Goal: Task Accomplishment & Management: Use online tool/utility

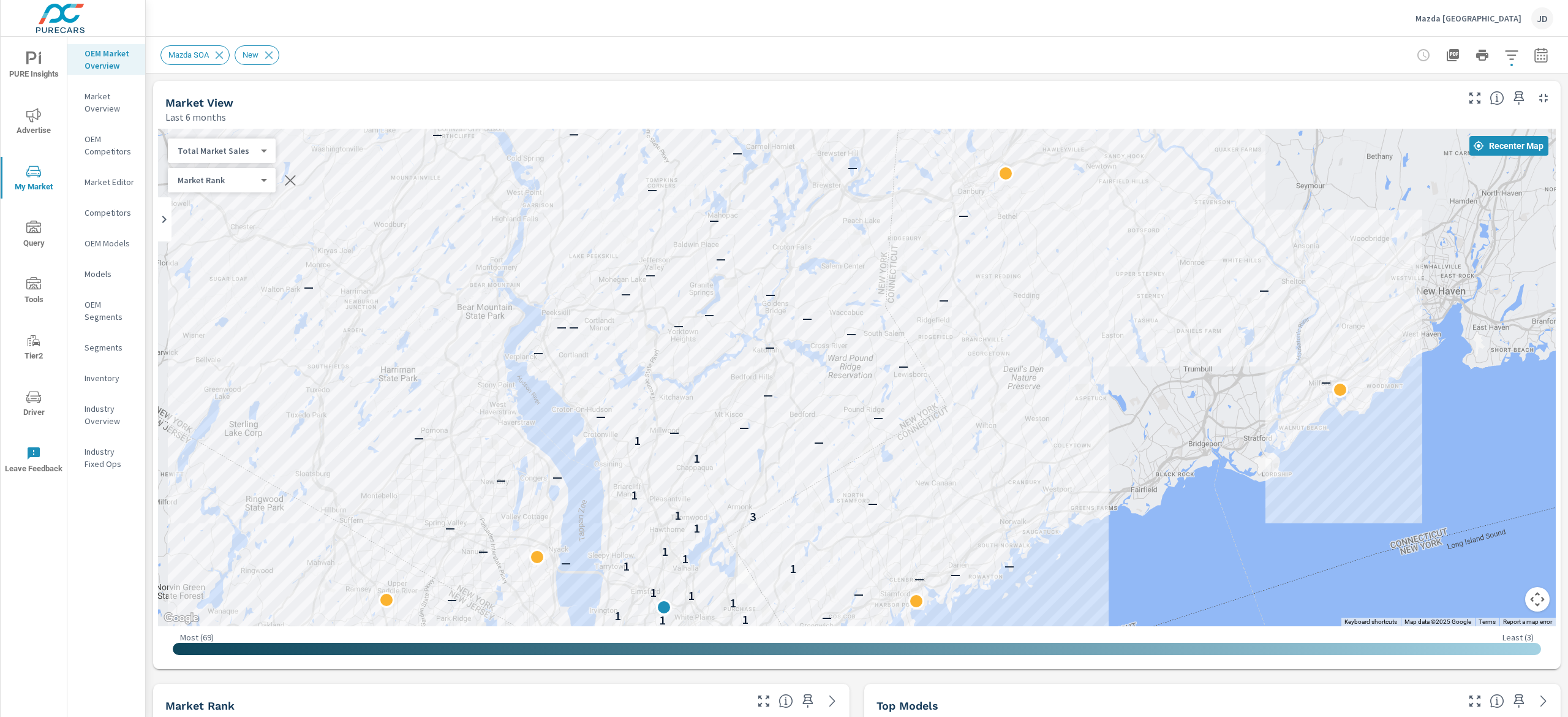
drag, startPoint x: 1014, startPoint y: 230, endPoint x: 871, endPoint y: 423, distance: 240.2
click at [874, 423] on p "—" at bounding box center [878, 417] width 10 height 14
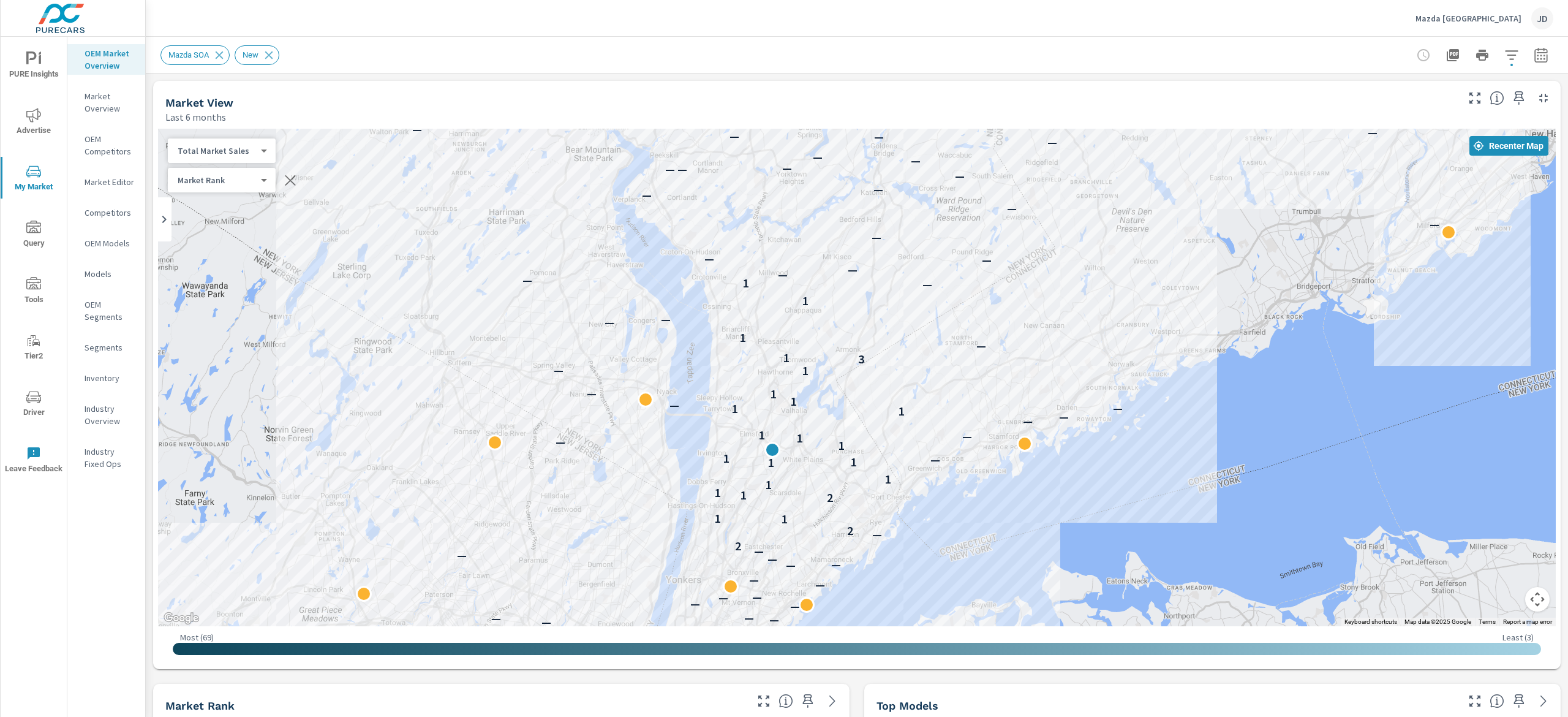
drag, startPoint x: 709, startPoint y: 386, endPoint x: 799, endPoint y: 248, distance: 164.8
click at [799, 248] on div "— — — — — — — — — — — — — — — — — — — — — — — — — — — — — — — — — — — — — — — —…" at bounding box center [856, 377] width 1398 height 498
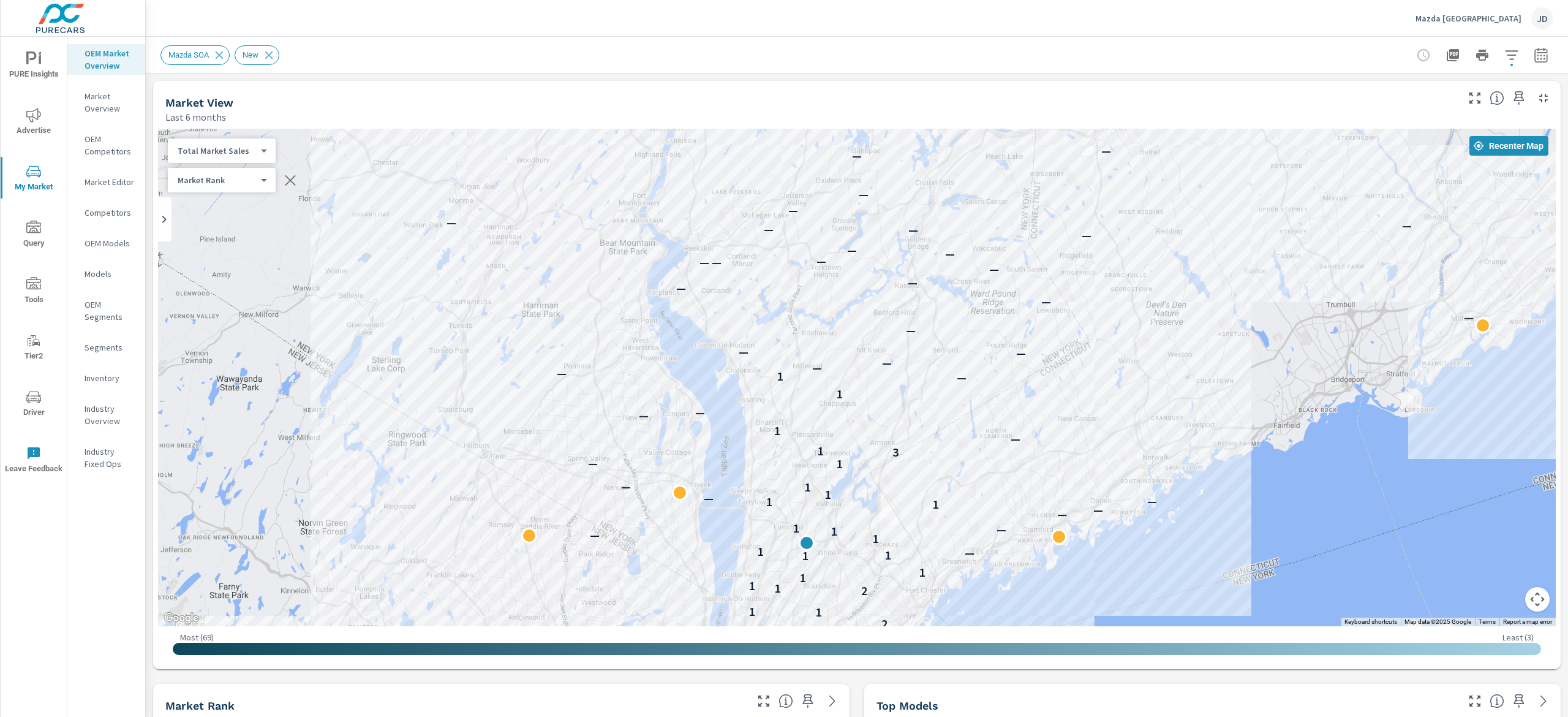
drag, startPoint x: 924, startPoint y: 274, endPoint x: 946, endPoint y: 334, distance: 63.9
click at [946, 334] on div "— — — — — — — — — — — — — — — — — — — — — — — — — — — — — — — — — — — — — — — —…" at bounding box center [856, 377] width 1398 height 498
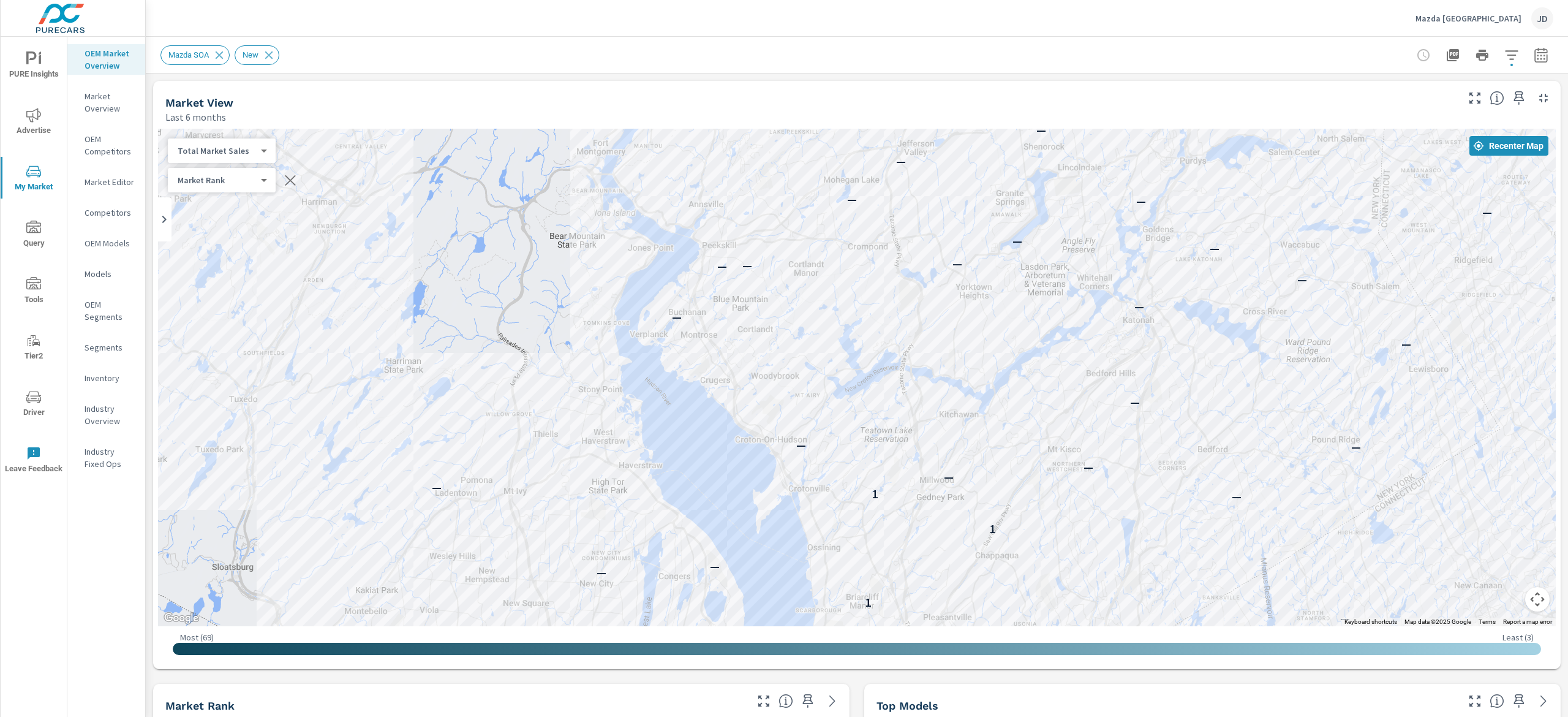
drag, startPoint x: 902, startPoint y: 311, endPoint x: 986, endPoint y: 345, distance: 90.6
click at [986, 345] on div "— — — — 2 — 2 1 1 2 1 1 1 1 1 1 1 1 — 1 1 — 1 — 1 — — 1 1 — — 1 1 — 1 — 3 1 — 1…" at bounding box center [856, 377] width 1398 height 498
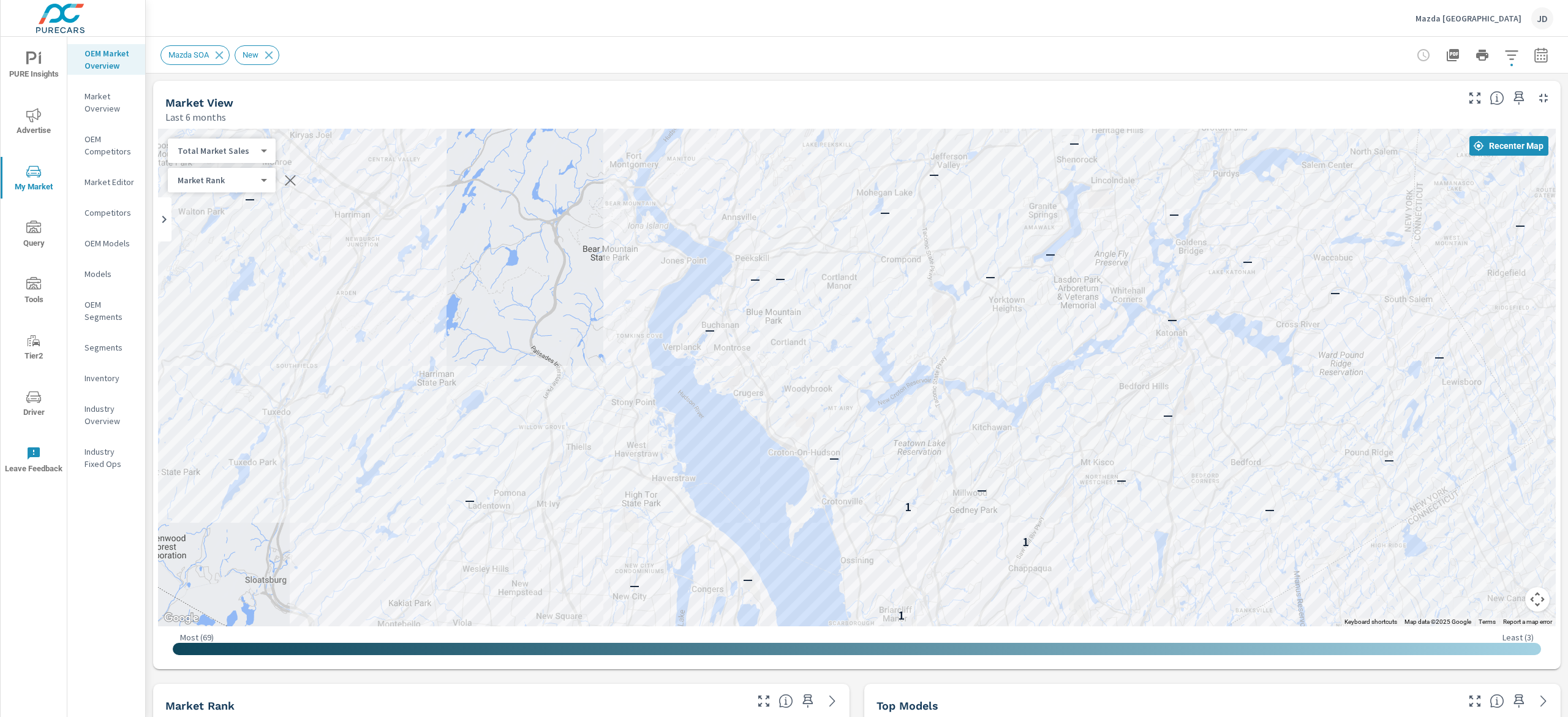
click at [113, 183] on p "Market Editor" at bounding box center [110, 182] width 51 height 12
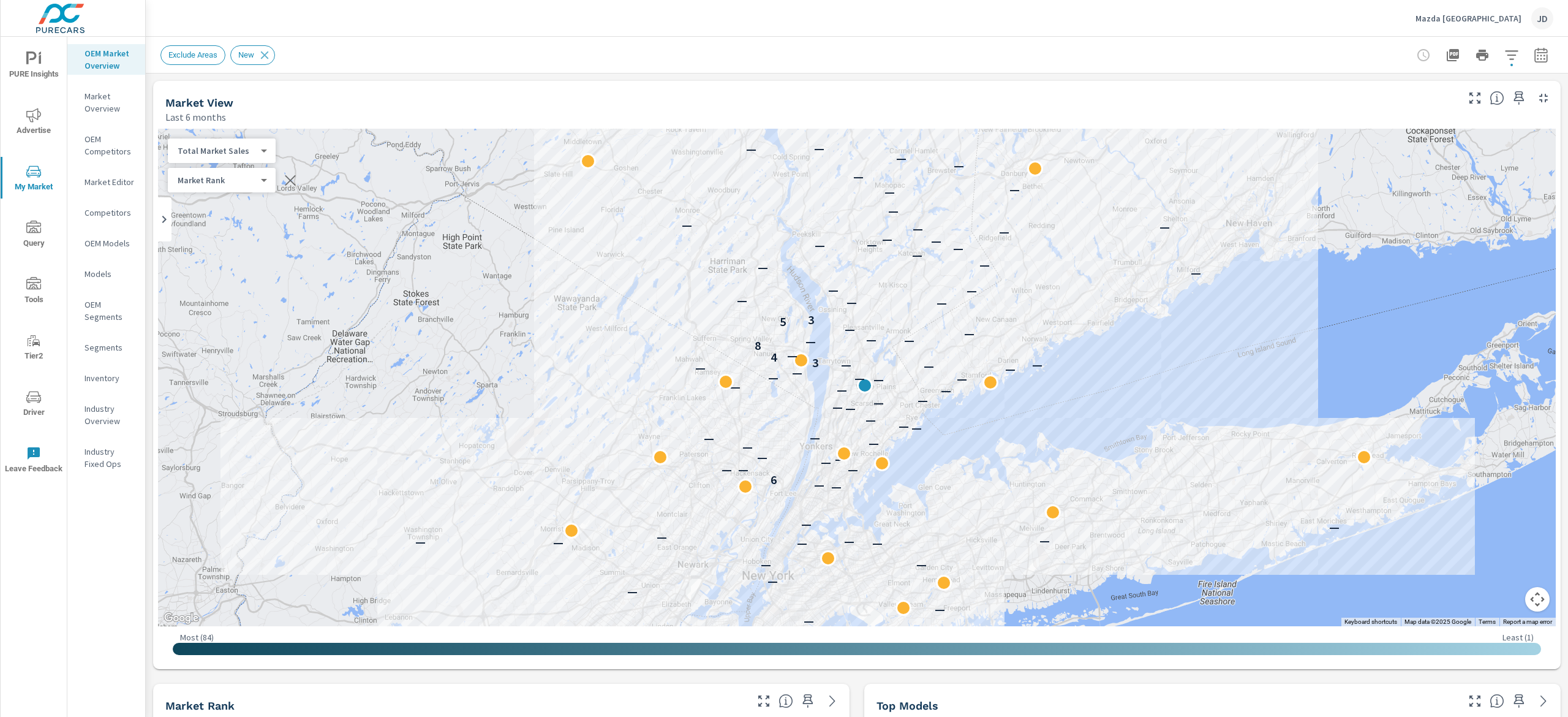
click at [1505, 52] on icon "button" at bounding box center [1512, 55] width 14 height 14
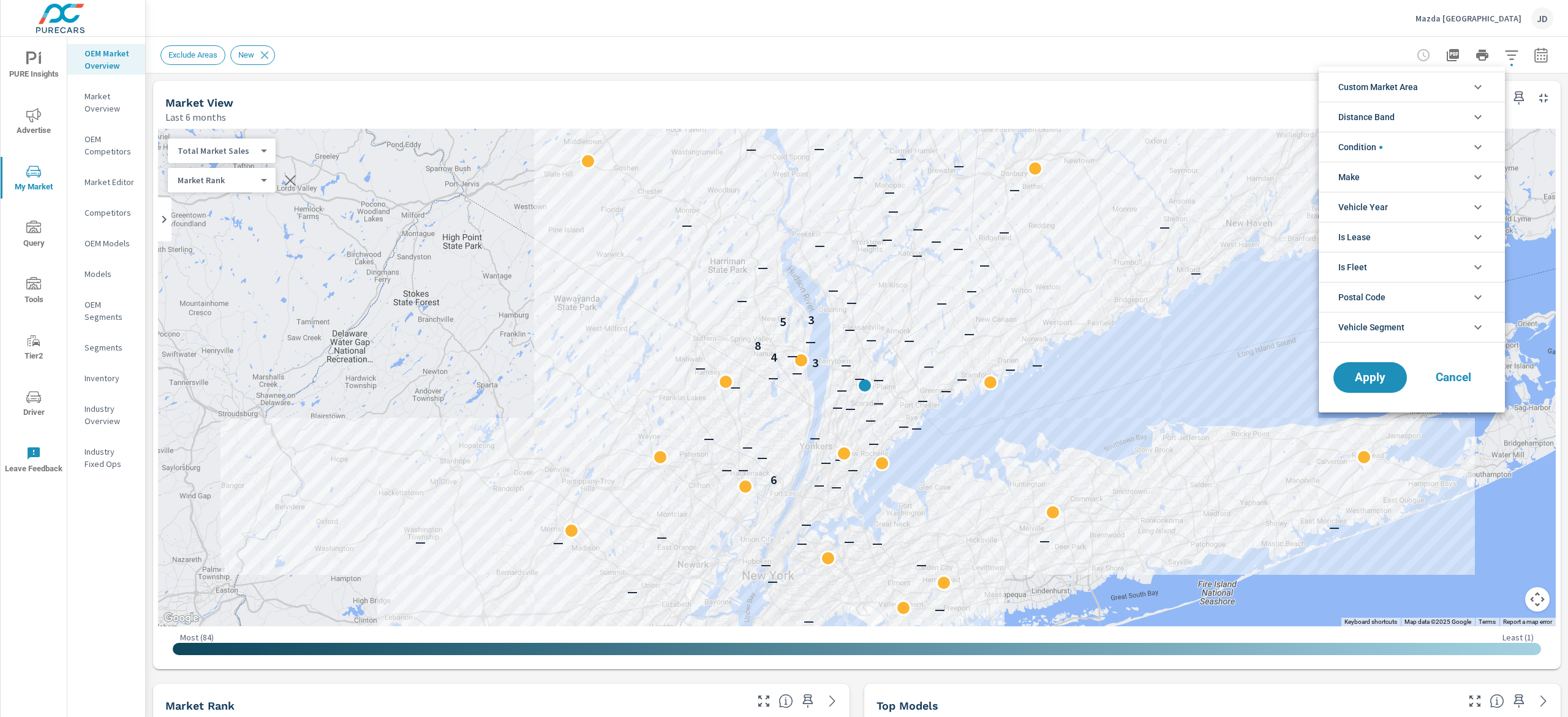
click at [1427, 82] on li "Custom Market Area" at bounding box center [1412, 86] width 186 height 30
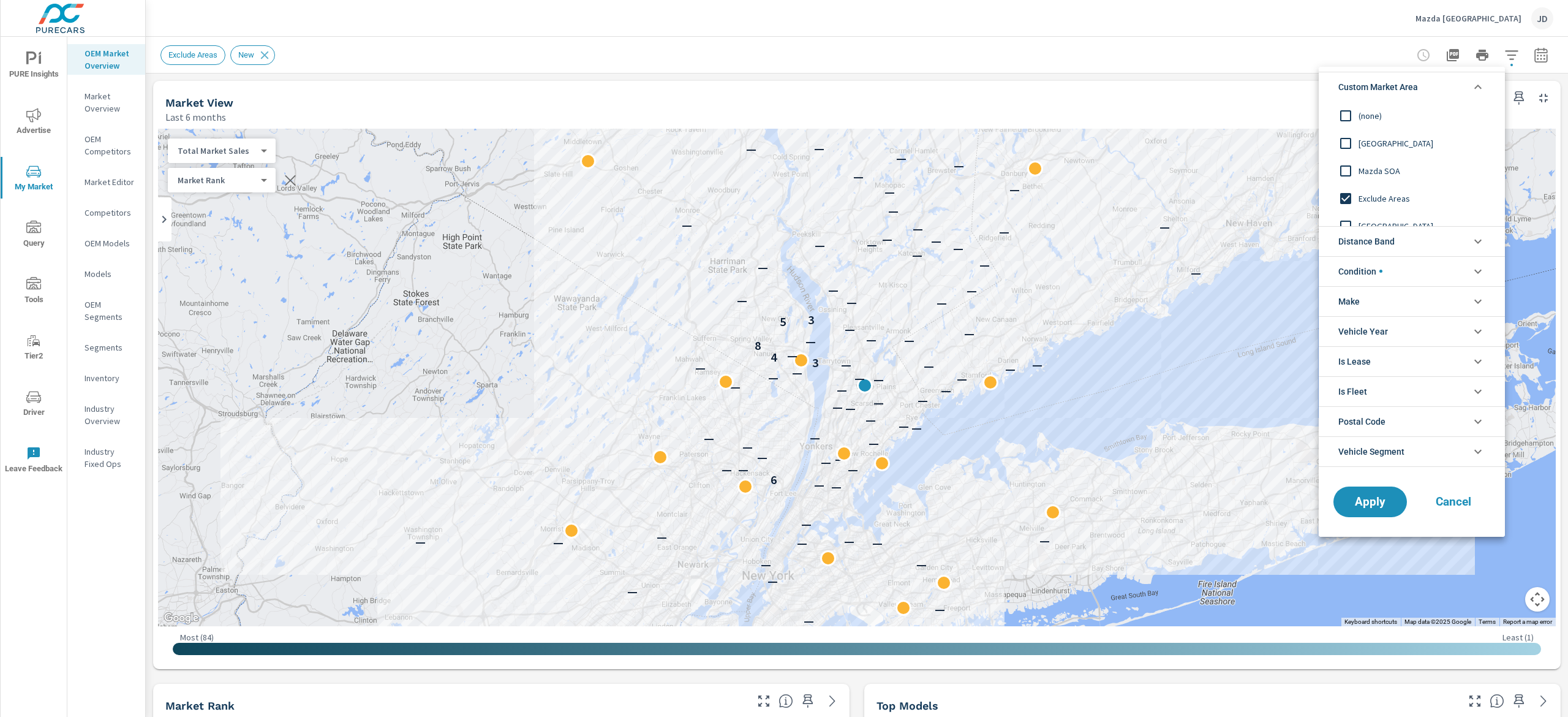
scroll to position [14, 0]
click at [1378, 212] on span "New Market Area" at bounding box center [1426, 212] width 134 height 14
click at [1371, 500] on span "Apply" at bounding box center [1371, 501] width 50 height 11
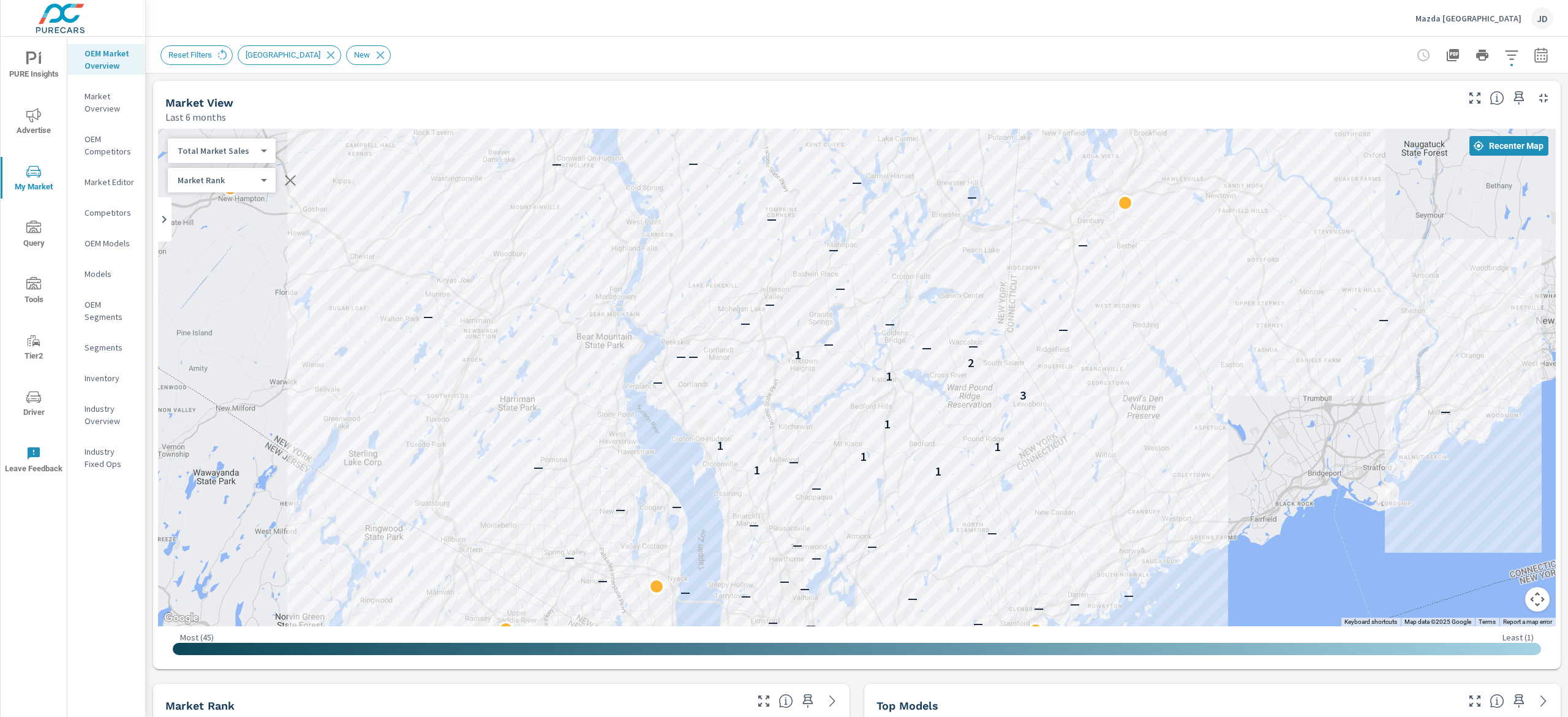
drag, startPoint x: 1027, startPoint y: 251, endPoint x: 1010, endPoint y: 461, distance: 210.7
click at [1010, 461] on div "— — — — — — — — — — — — — — — — — — — — — — — — — — — — — — — — — — — — — — — —…" at bounding box center [856, 377] width 1398 height 498
